Goal: Manage account settings

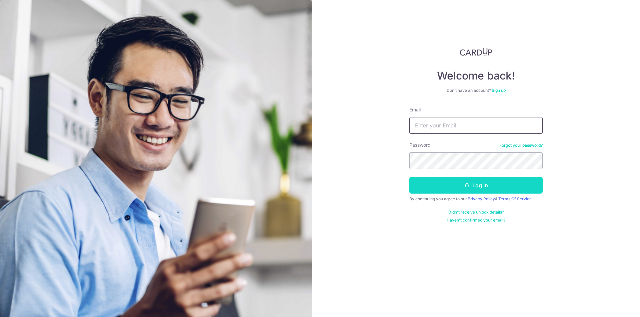
type input "xaowei.lee@gmail.com"
click at [440, 186] on button "Log in" at bounding box center [475, 185] width 133 height 17
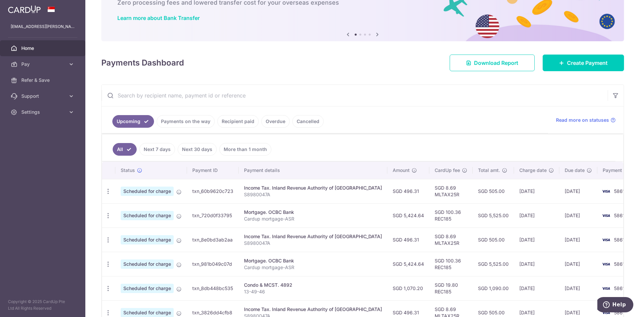
scroll to position [67, 0]
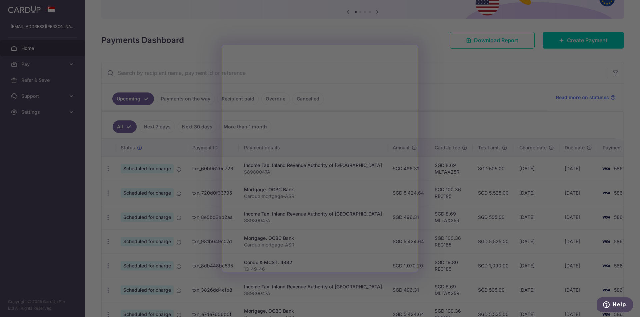
click at [457, 117] on div at bounding box center [323, 160] width 646 height 321
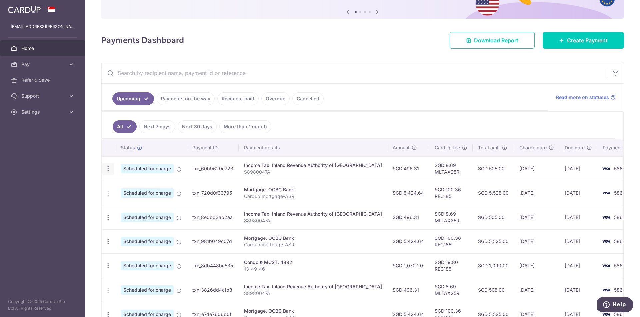
click at [109, 170] on icon "button" at bounding box center [108, 169] width 7 height 7
click at [153, 187] on span "Update payment" at bounding box center [143, 187] width 45 height 8
radio input "true"
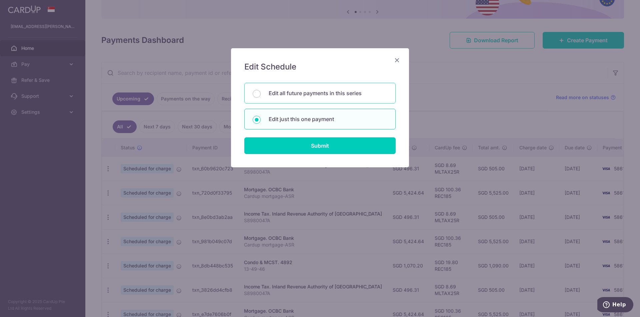
click at [289, 91] on p "Edit all future payments in this series" at bounding box center [328, 93] width 119 height 8
click at [261, 91] on input "Edit all future payments in this series" at bounding box center [257, 94] width 8 height 8
radio input "true"
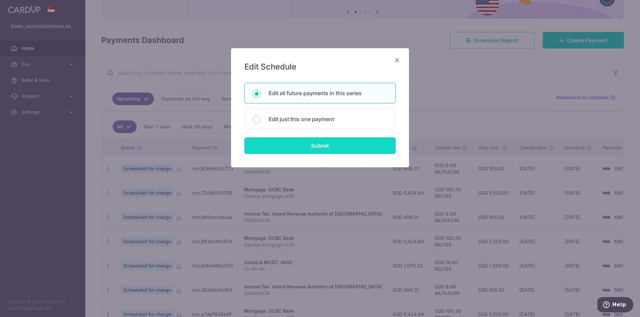
click at [311, 148] on input "Submit" at bounding box center [319, 146] width 151 height 17
radio input "true"
type input "496.31"
type input "S8980047A"
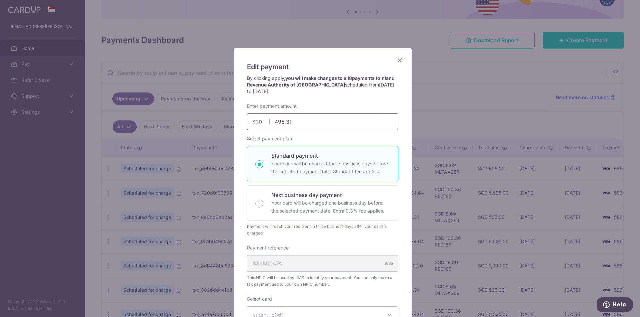
click at [290, 125] on input "496.31" at bounding box center [322, 122] width 151 height 17
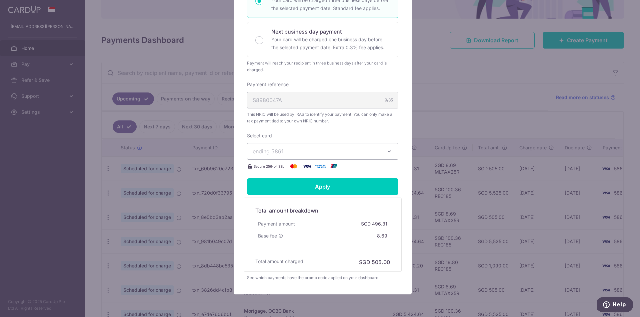
scroll to position [167, 0]
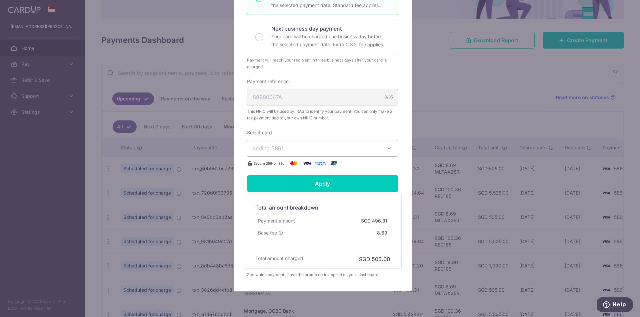
click at [330, 151] on span "ending 5861" at bounding box center [317, 149] width 128 height 8
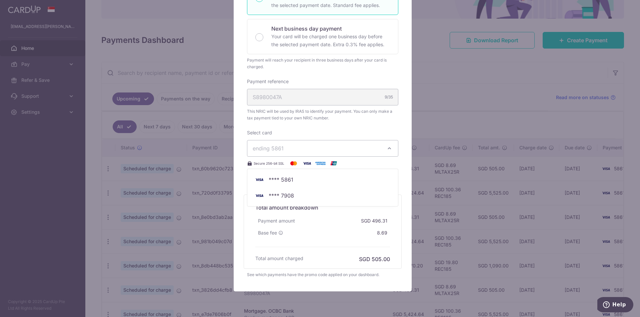
click at [386, 148] on icon "button" at bounding box center [389, 148] width 7 height 7
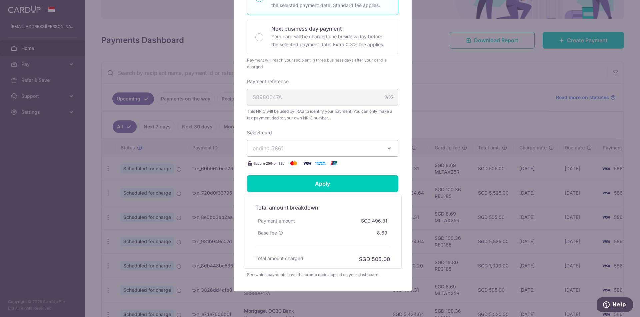
click at [460, 113] on div "Edit payment By clicking apply, you will make changes to all 8 payments to Inla…" at bounding box center [320, 158] width 640 height 317
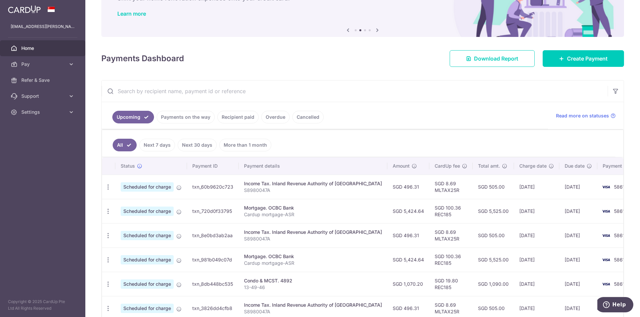
scroll to position [0, 0]
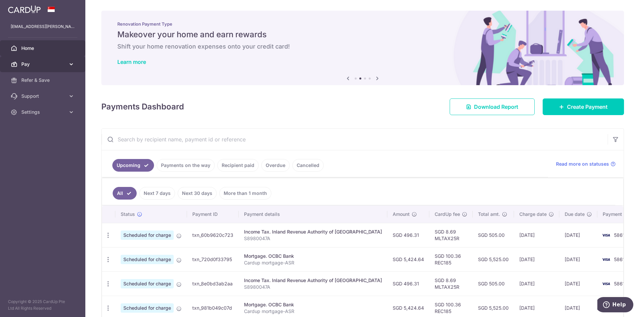
click at [42, 68] on link "Pay" at bounding box center [42, 64] width 85 height 16
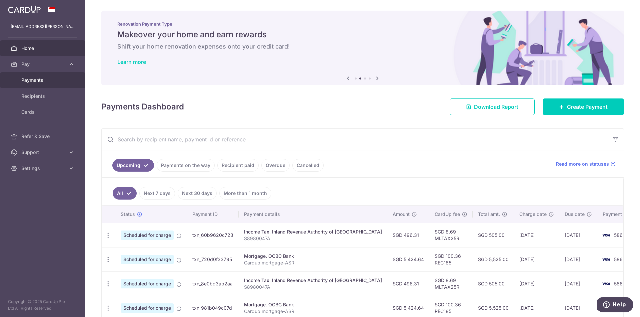
click at [42, 78] on span "Payments" at bounding box center [43, 80] width 44 height 7
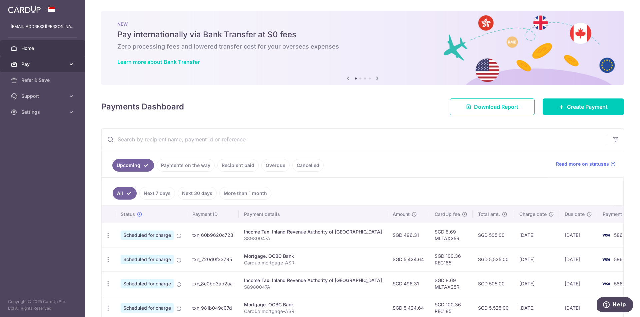
click at [40, 64] on span "Pay" at bounding box center [43, 64] width 44 height 7
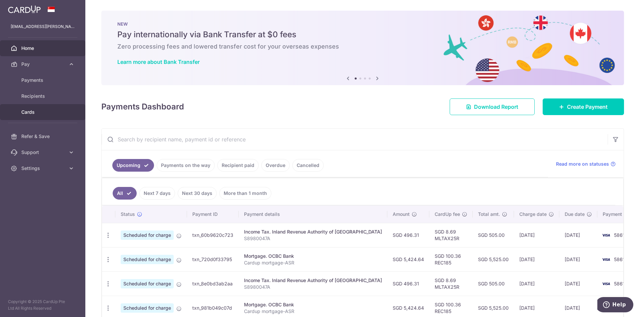
click at [38, 110] on span "Cards" at bounding box center [43, 112] width 44 height 7
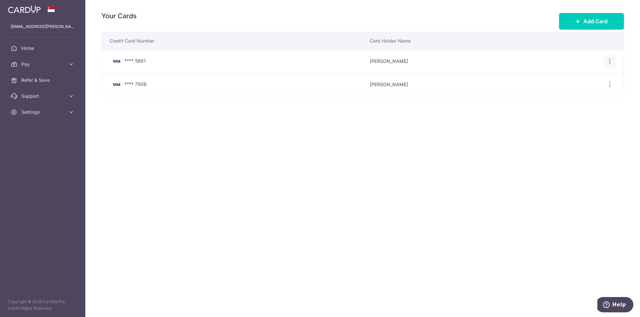
click at [613, 61] on div "View/Edit Delete" at bounding box center [609, 61] width 12 height 12
click at [613, 59] on div "View/Edit Delete" at bounding box center [609, 61] width 12 height 12
click at [611, 60] on icon "button" at bounding box center [609, 61] width 7 height 7
click at [585, 80] on span "View/Edit" at bounding box center [586, 80] width 45 height 8
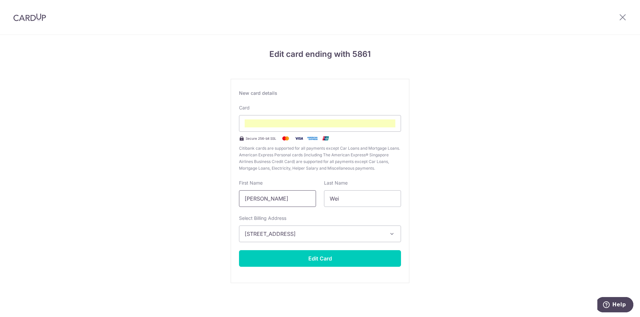
drag, startPoint x: 264, startPoint y: 198, endPoint x: 223, endPoint y: 195, distance: 41.1
click at [208, 192] on div "Edit card ending with 5861 New card details Card Secure 256-bit SSL Citibank ca…" at bounding box center [320, 175] width 640 height 280
type input "Xao Wei"
type input "Lee"
click at [313, 262] on button "Edit Card" at bounding box center [320, 259] width 162 height 17
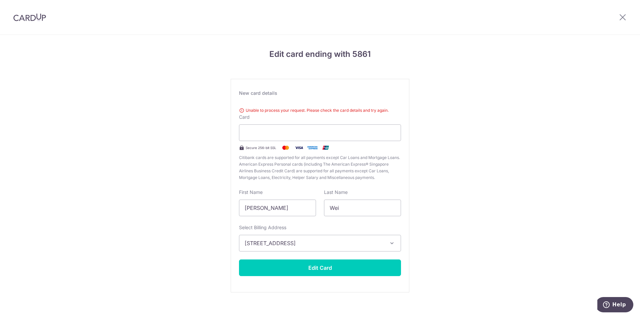
scroll to position [7, 0]
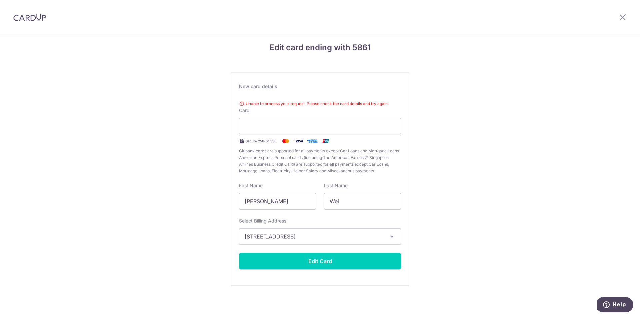
drag, startPoint x: 167, startPoint y: 167, endPoint x: 205, endPoint y: 144, distance: 44.5
click at [167, 167] on div "Edit card ending with 5861 New card details Unable to process your request. Ple…" at bounding box center [320, 172] width 640 height 289
drag, startPoint x: 272, startPoint y: 207, endPoint x: 207, endPoint y: 199, distance: 65.1
click at [196, 201] on div "Edit card ending with 5861 New card details Unable to process your request. Ple…" at bounding box center [320, 172] width 640 height 289
type input "Xao Wei"
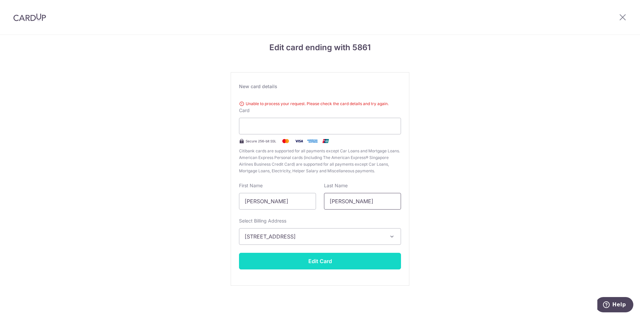
type input "Lee"
click at [340, 262] on button "Edit Card" at bounding box center [320, 261] width 162 height 17
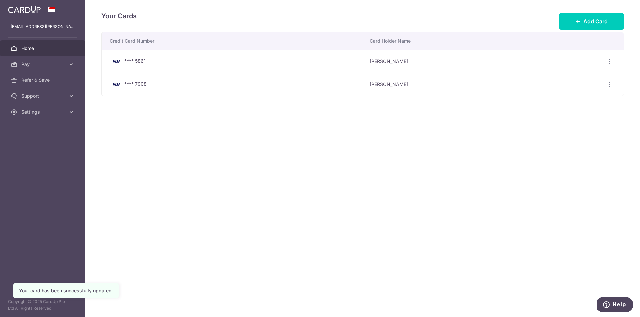
click at [54, 50] on span "Home" at bounding box center [43, 48] width 44 height 7
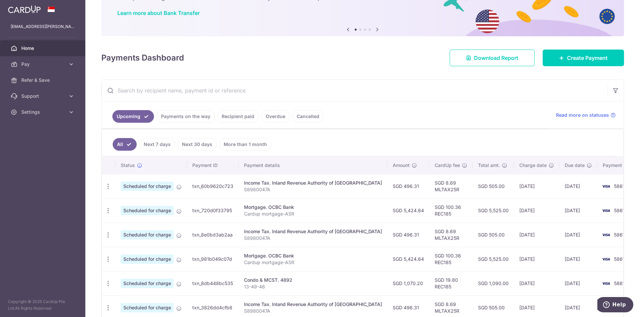
scroll to position [198, 0]
